Goal: Use online tool/utility: Utilize a website feature to perform a specific function

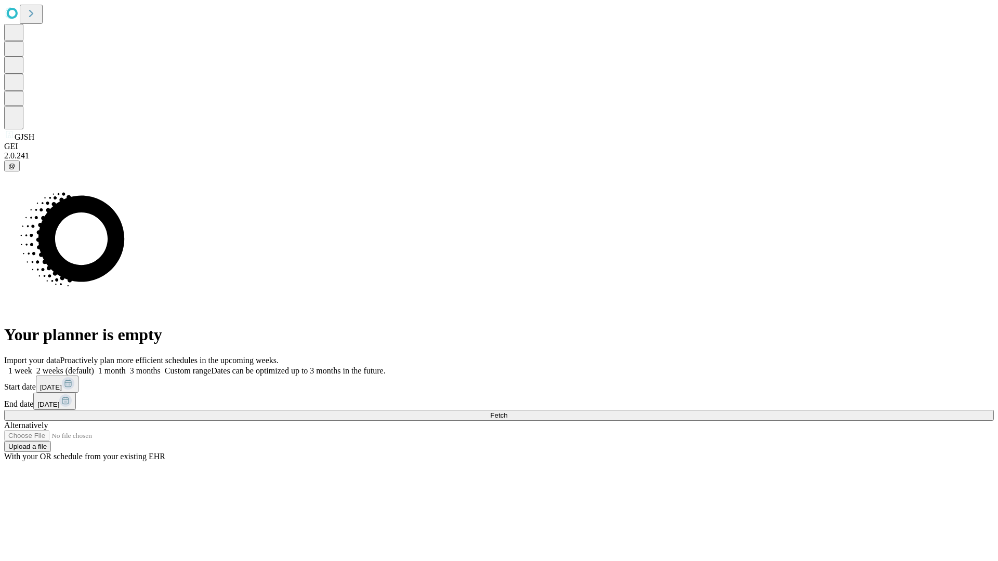
click at [805, 410] on button "Fetch" at bounding box center [498, 415] width 989 height 11
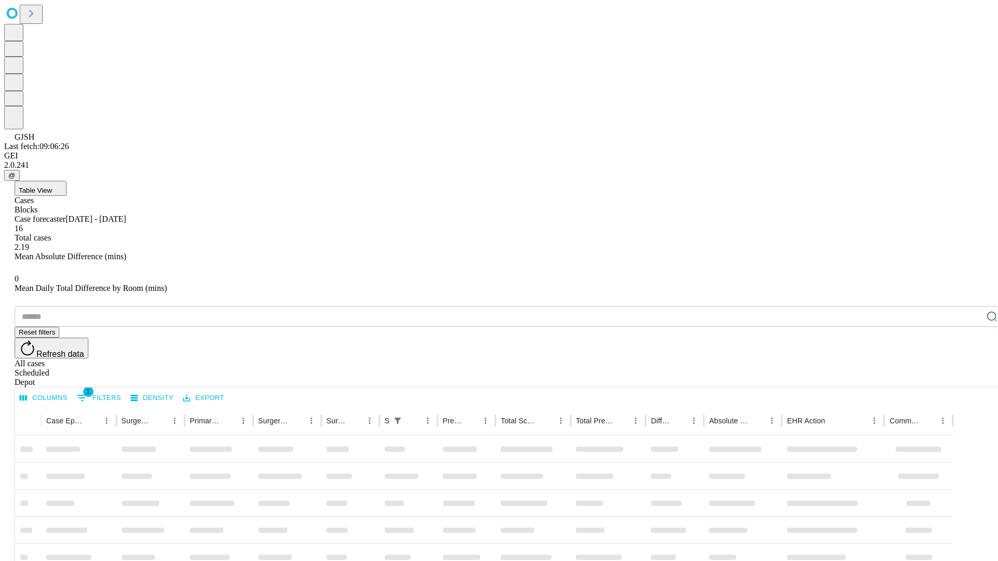
click at [52, 187] on span "Table View" at bounding box center [35, 191] width 33 height 8
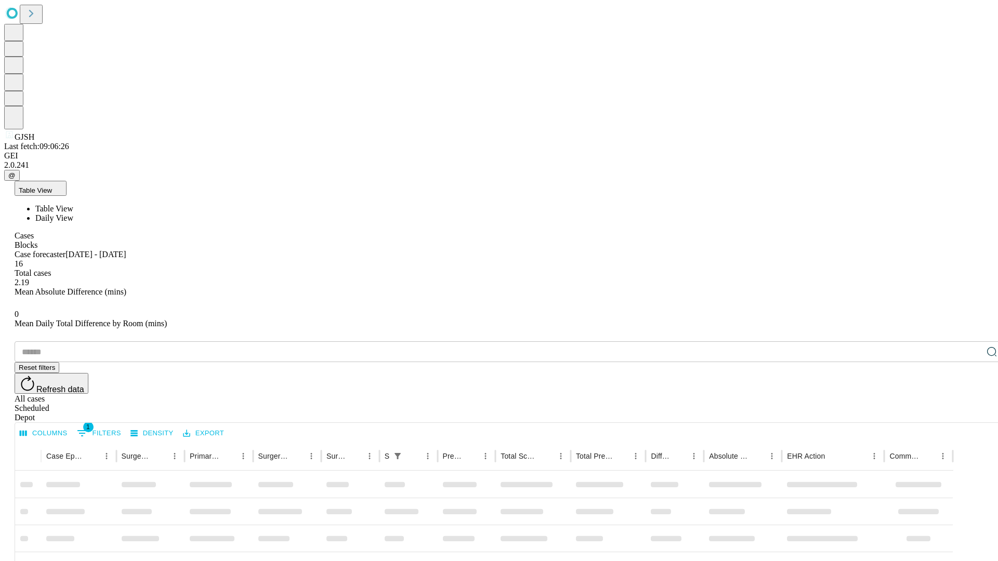
click at [73, 214] on span "Daily View" at bounding box center [54, 218] width 38 height 9
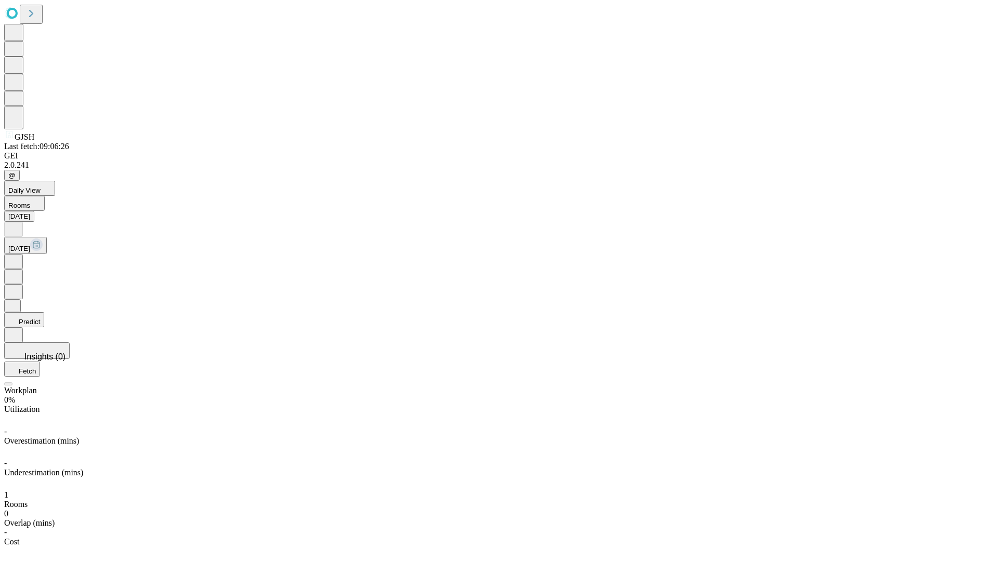
click at [44, 312] on button "Predict" at bounding box center [24, 319] width 40 height 15
